Goal: Task Accomplishment & Management: Use online tool/utility

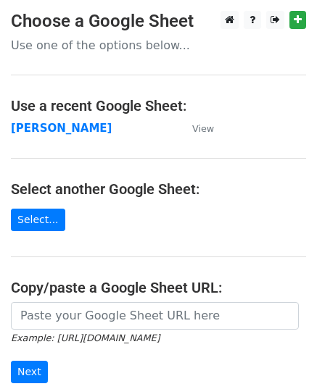
click at [59, 127] on strong "[PERSON_NAME]" at bounding box center [61, 128] width 101 height 13
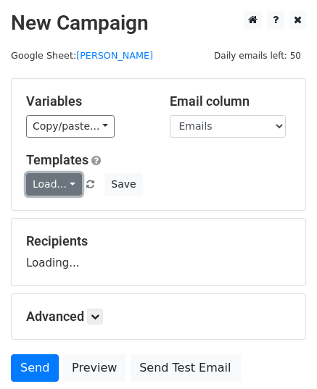
click at [54, 185] on link "Load..." at bounding box center [54, 184] width 56 height 22
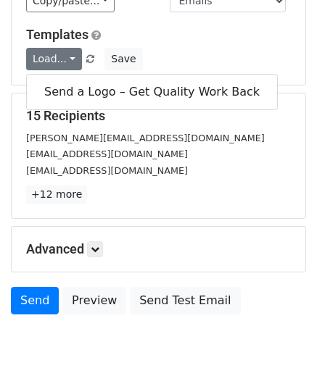
scroll to position [171, 0]
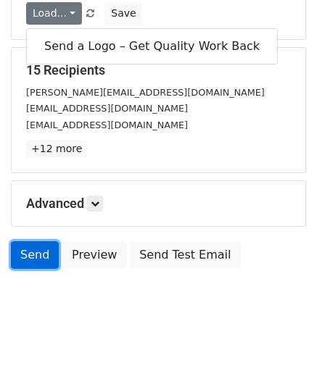
click at [33, 259] on link "Send" at bounding box center [35, 256] width 48 height 28
